Goal: Task Accomplishment & Management: Complete application form

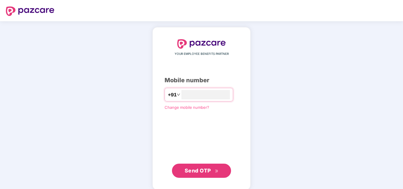
type input "**********"
click at [205, 171] on span "Send OTP" at bounding box center [198, 170] width 26 height 6
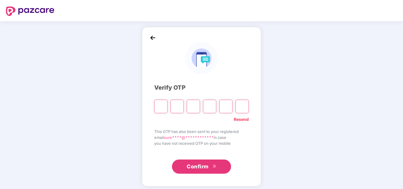
type input "*"
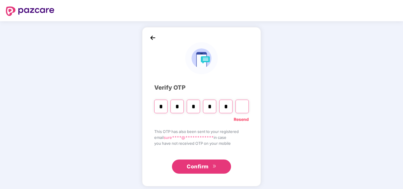
type input "*"
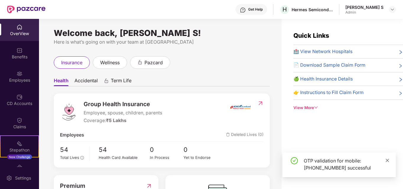
click at [388, 160] on icon "close" at bounding box center [387, 161] width 4 height 4
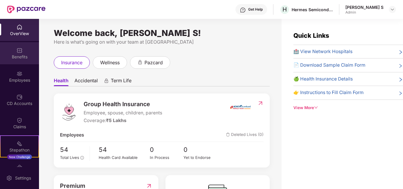
click at [23, 53] on div "Benefits" at bounding box center [19, 53] width 39 height 22
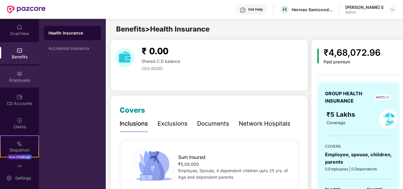
click at [22, 77] on div "Employees" at bounding box center [19, 77] width 39 height 22
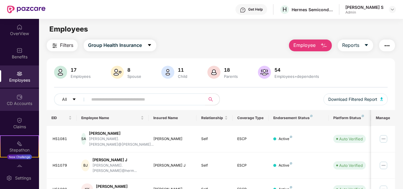
click at [25, 103] on div "CD Accounts" at bounding box center [19, 104] width 39 height 6
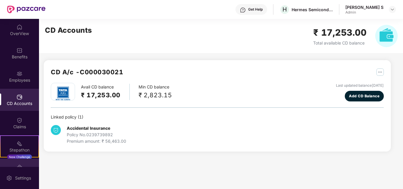
click at [26, 163] on div "Endorsements" at bounding box center [19, 170] width 39 height 22
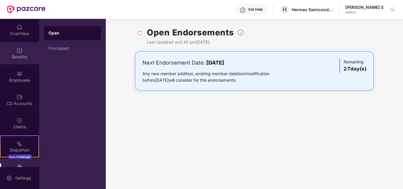
click at [24, 58] on div "Benefits" at bounding box center [19, 57] width 39 height 6
